Goal: Complete application form: Complete application form

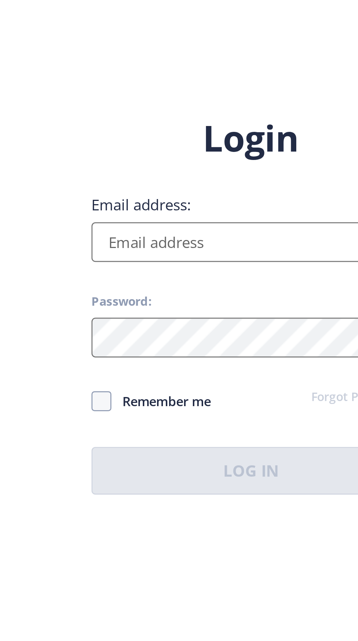
click at [214, 299] on input "Email address:" at bounding box center [259, 291] width 117 height 15
type input "[EMAIL_ADDRESS][DOMAIN_NAME]"
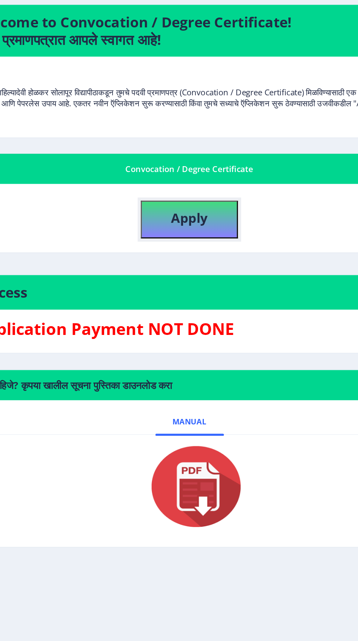
click at [196, 214] on b "Apply" at bounding box center [189, 219] width 25 height 12
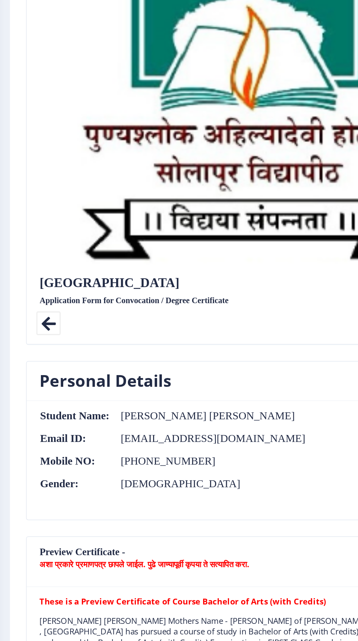
scroll to position [18, 0]
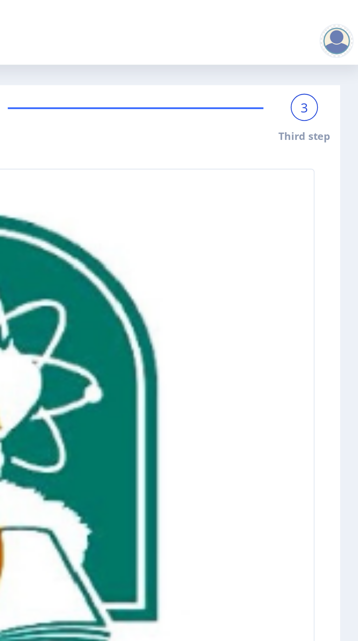
click at [351, 14] on div at bounding box center [347, 17] width 15 height 15
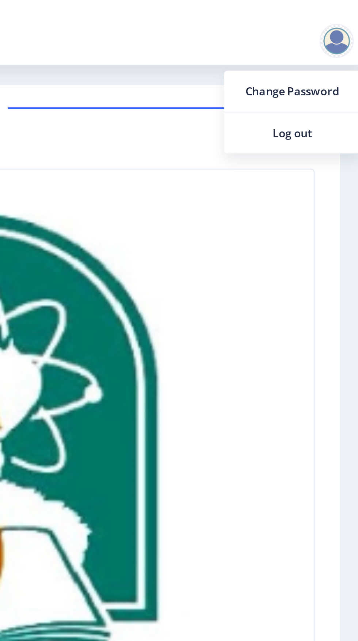
click at [302, 104] on img at bounding box center [189, 235] width 280 height 315
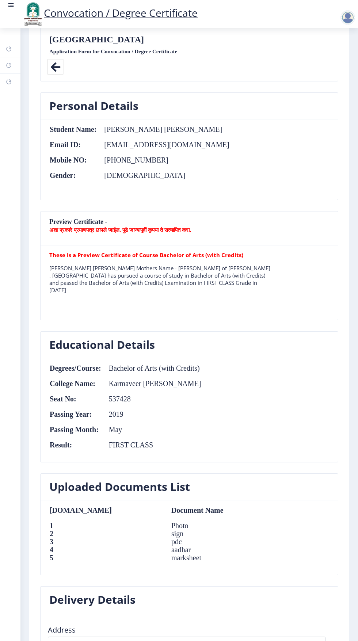
scroll to position [587, 0]
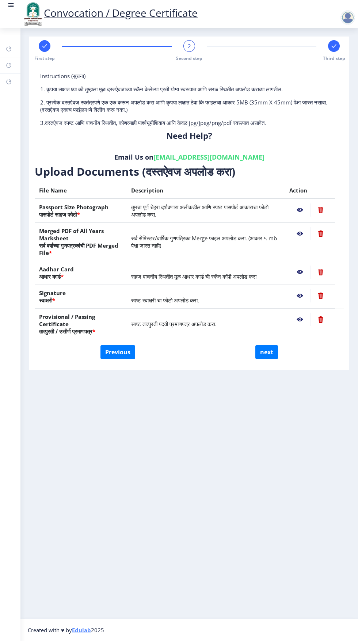
scroll to position [0, 0]
click at [117, 345] on button "Previous" at bounding box center [117, 352] width 35 height 14
select select "External"
select select "English"
select select "2019"
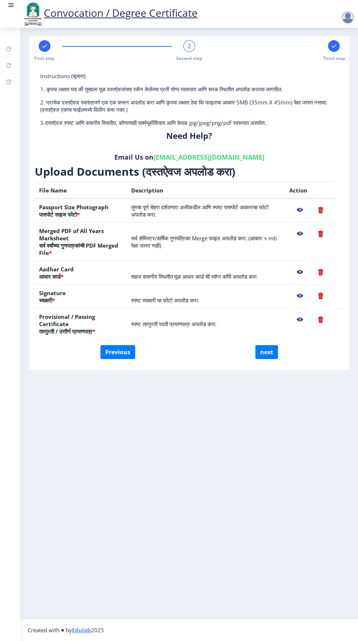
select select "May"
select select "FIRST CLASS"
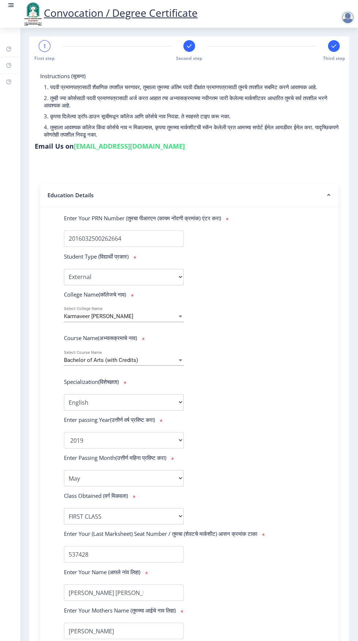
click at [189, 55] on span "Second step" at bounding box center [189, 58] width 26 height 6
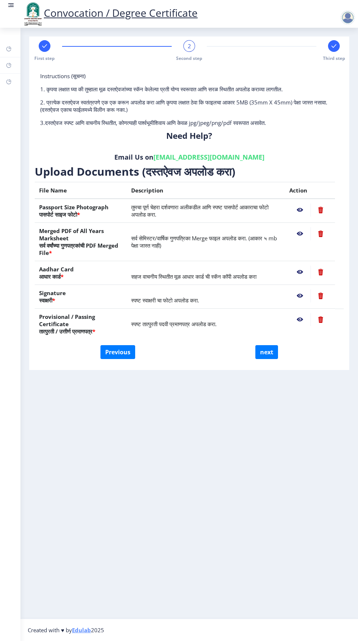
click at [335, 55] on span "Third step" at bounding box center [334, 58] width 22 height 6
